Goal: Use online tool/utility: Utilize a website feature to perform a specific function

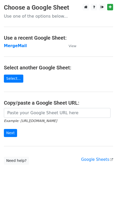
click at [36, 80] on main "Choose a Google Sheet Use one of the options below... Use a recent Google Sheet…" at bounding box center [58, 84] width 117 height 161
click at [16, 77] on link "Select..." at bounding box center [13, 78] width 19 height 8
click at [9, 134] on input "Next" at bounding box center [10, 133] width 13 height 8
click at [42, 92] on main "Choose a Google Sheet Use one of the options below... Use a recent Google Sheet…" at bounding box center [58, 84] width 117 height 161
click at [16, 47] on strong "MergeMail" at bounding box center [15, 45] width 23 height 5
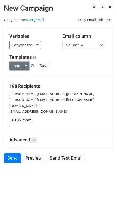
click at [25, 66] on link "Load..." at bounding box center [19, 66] width 20 height 8
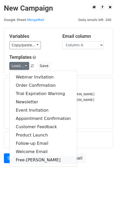
click at [30, 158] on link "Free-[PERSON_NAME]" at bounding box center [43, 160] width 67 height 8
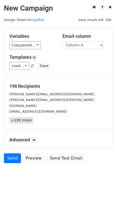
click at [23, 117] on link "+195 more" at bounding box center [21, 120] width 24 height 6
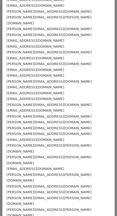
scroll to position [983, 0]
